Goal: Register for event/course

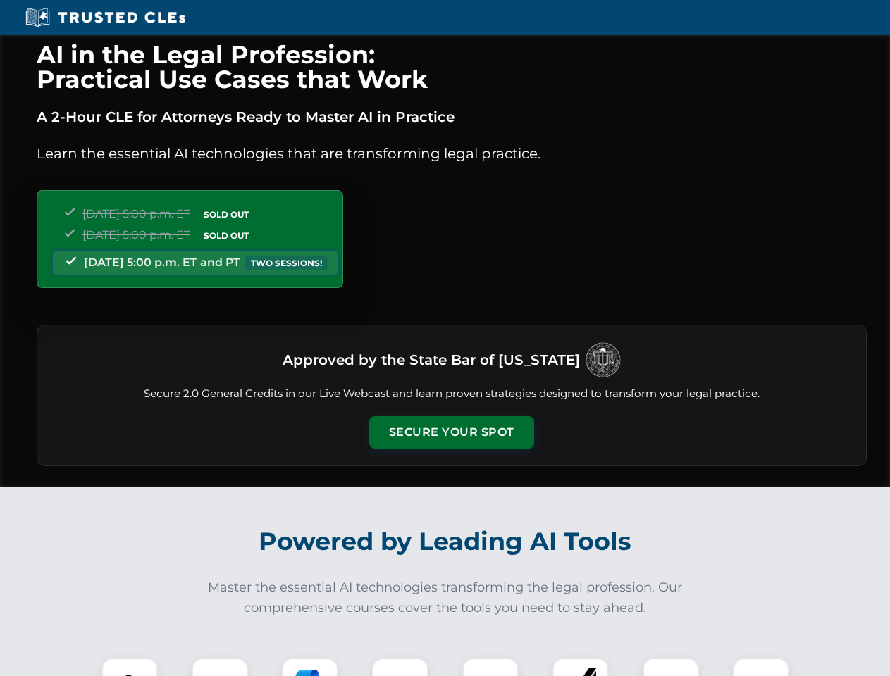
click at [451, 432] on button "Secure Your Spot" at bounding box center [451, 432] width 165 height 32
click at [130, 667] on img at bounding box center [129, 686] width 41 height 41
click at [220, 667] on div at bounding box center [220, 686] width 56 height 56
click at [310, 667] on div at bounding box center [310, 686] width 56 height 56
click at [400, 667] on img at bounding box center [399, 685] width 39 height 39
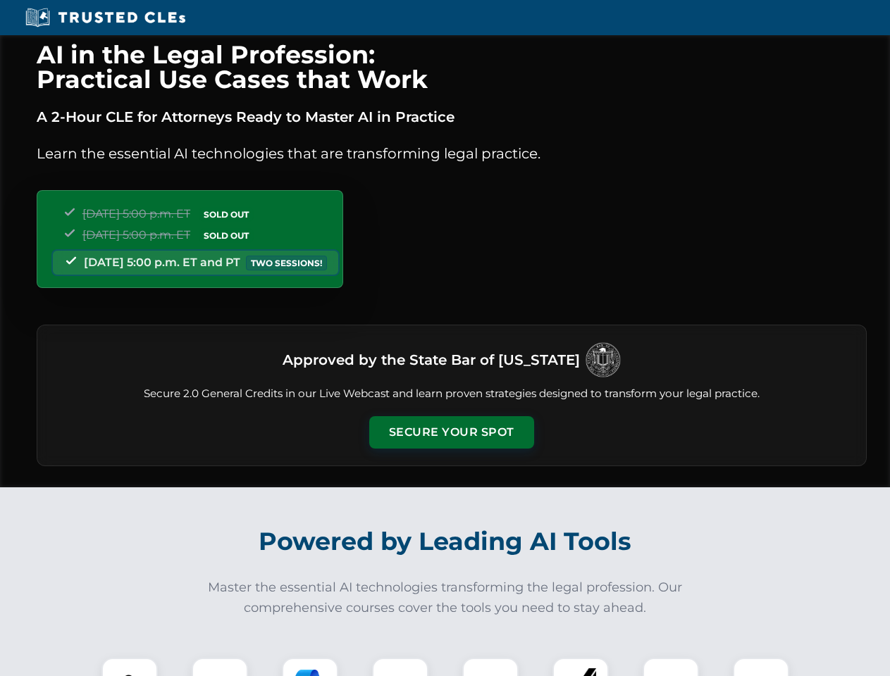
click at [490, 667] on div at bounding box center [490, 686] width 56 height 56
click at [580, 667] on div at bounding box center [580, 686] width 56 height 56
